Goal: Task Accomplishment & Management: Manage account settings

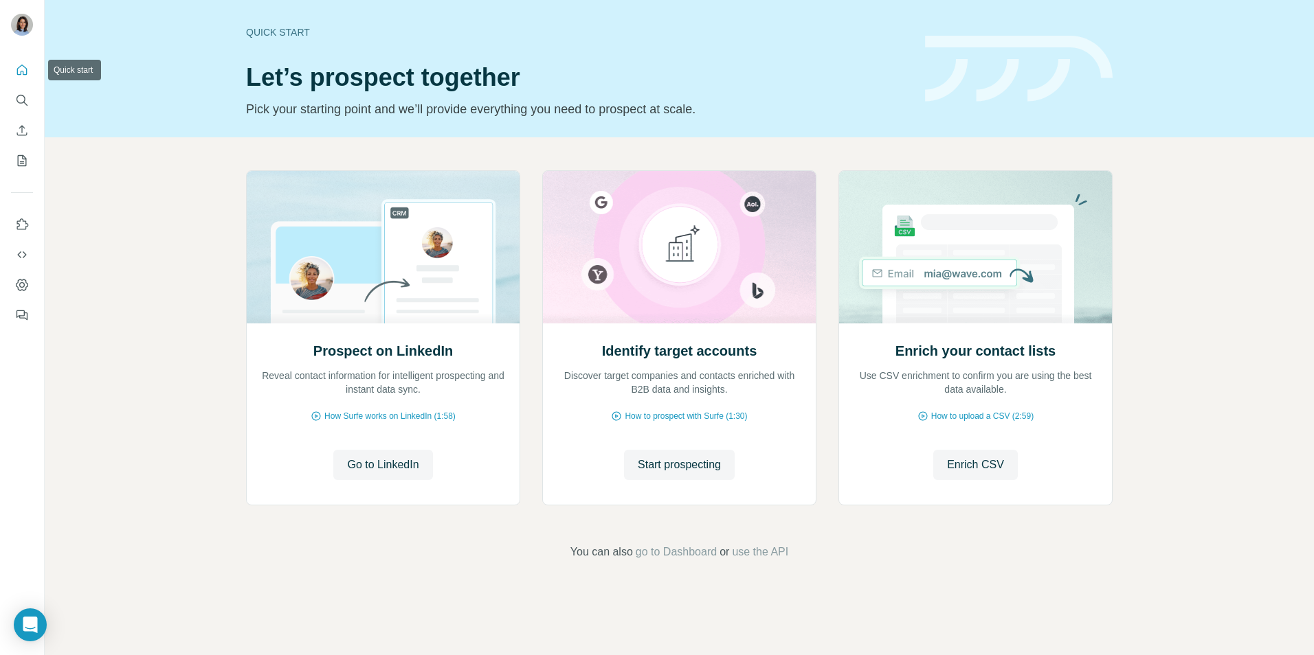
click at [17, 73] on icon "Quick start" at bounding box center [22, 70] width 10 height 10
click at [20, 69] on icon "Quick start" at bounding box center [22, 70] width 14 height 14
click at [383, 464] on span "Go to LinkedIn" at bounding box center [382, 465] width 71 height 16
click at [20, 67] on icon "Quick start" at bounding box center [22, 70] width 10 height 10
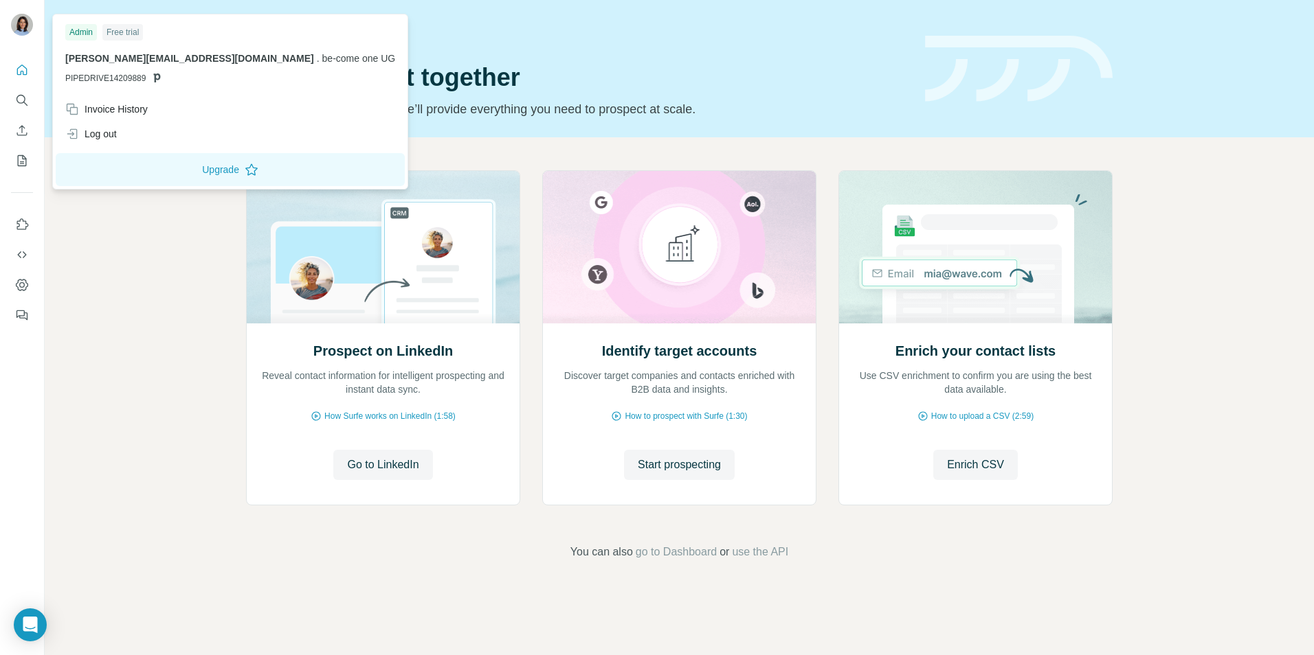
click at [25, 28] on img at bounding box center [22, 25] width 22 height 22
click at [107, 109] on div "Invoice History" at bounding box center [106, 109] width 82 height 14
click at [117, 174] on button "Upgrade" at bounding box center [230, 169] width 349 height 33
click at [1066, 136] on div "Quick start Let’s prospect together Pick your starting point and we’ll provide …" at bounding box center [679, 68] width 1269 height 137
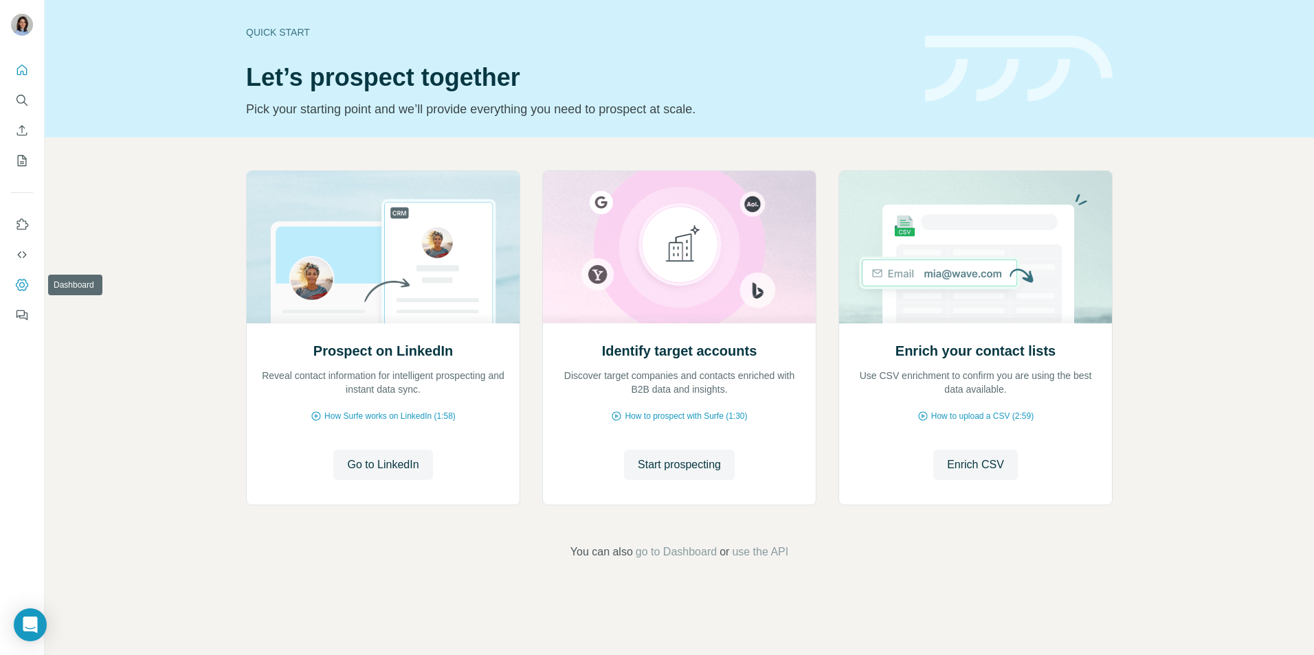
click at [20, 291] on icon "Dashboard" at bounding box center [22, 285] width 12 height 12
